Goal: Check status

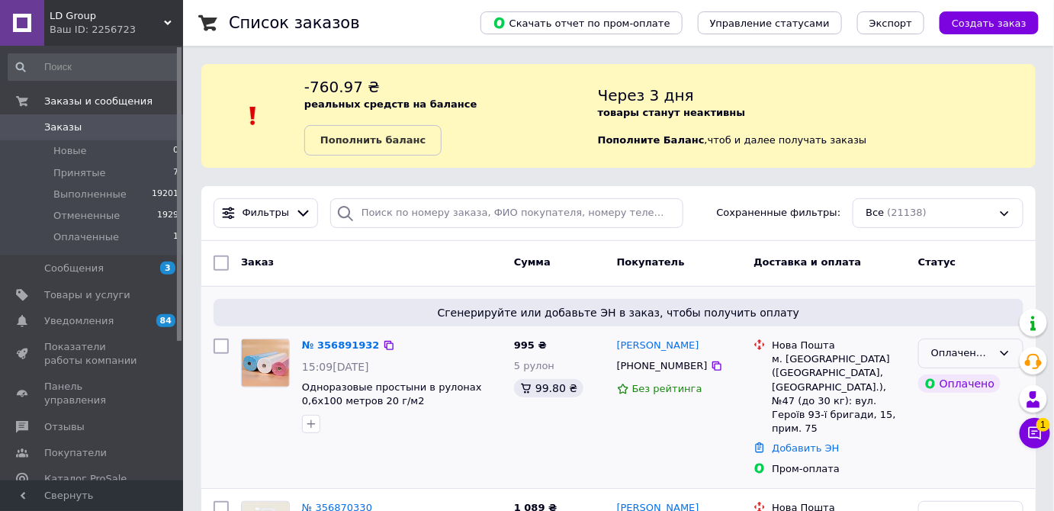
click at [977, 349] on div "Оплаченный" at bounding box center [961, 353] width 61 height 16
click at [949, 383] on li "Принят" at bounding box center [971, 385] width 104 height 28
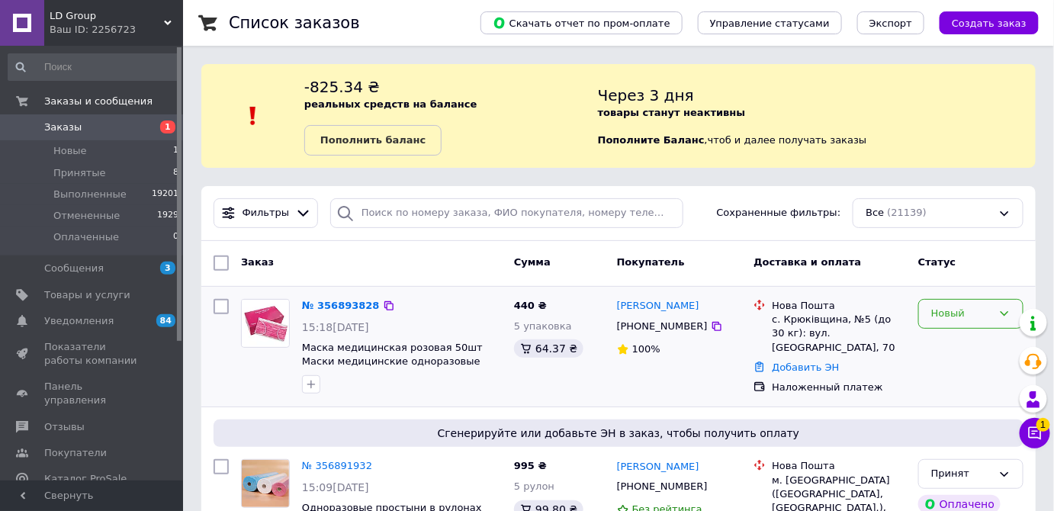
click at [932, 313] on div "Новый" at bounding box center [961, 314] width 61 height 16
click at [951, 338] on li "Принят" at bounding box center [971, 346] width 104 height 28
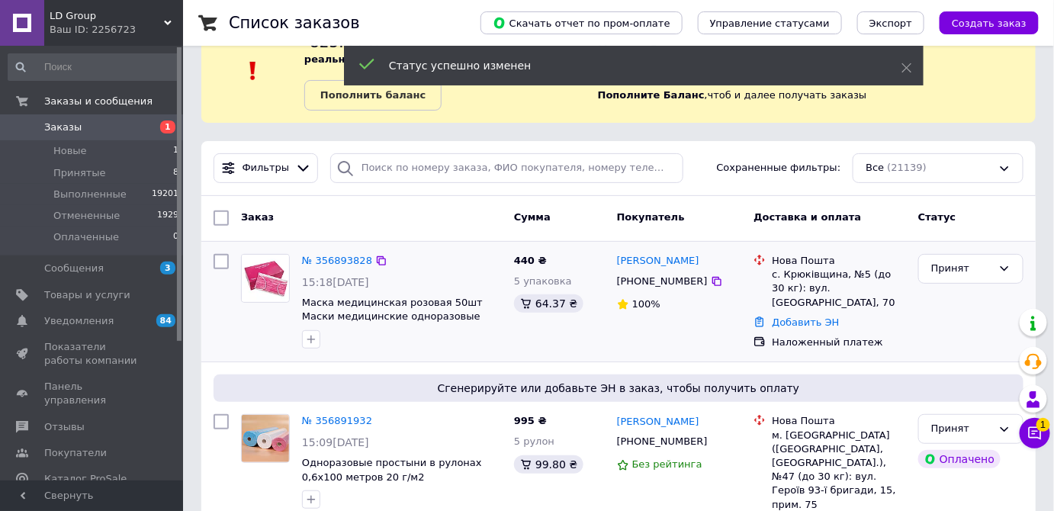
scroll to position [69, 0]
